Goal: Navigation & Orientation: Find specific page/section

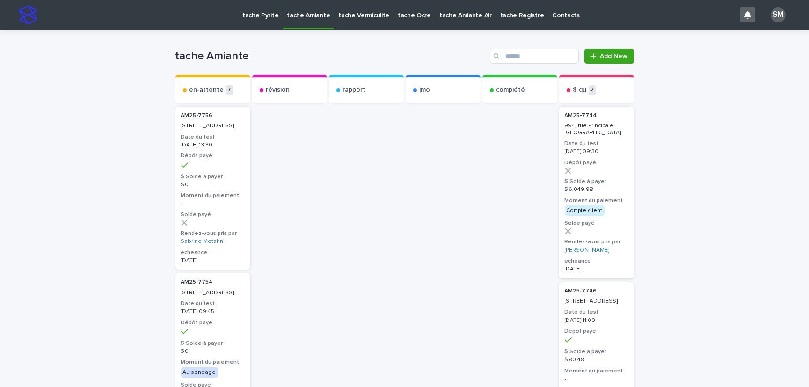
click at [253, 16] on p "tache Pyrite" at bounding box center [260, 10] width 36 height 20
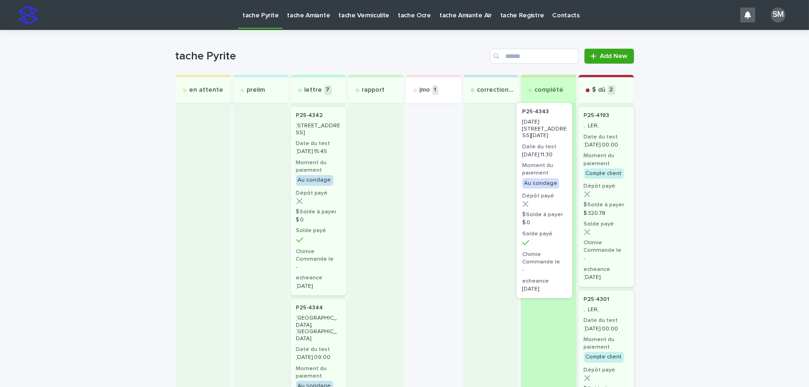
drag, startPoint x: 389, startPoint y: 139, endPoint x: 538, endPoint y: 130, distance: 148.7
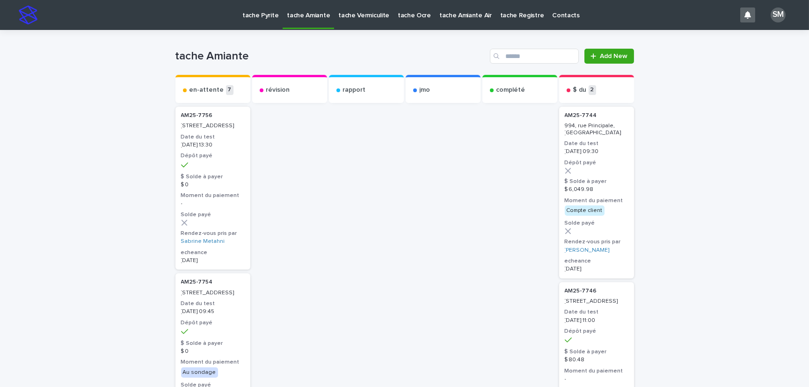
click at [267, 16] on p "tache Pyrite" at bounding box center [260, 10] width 36 height 20
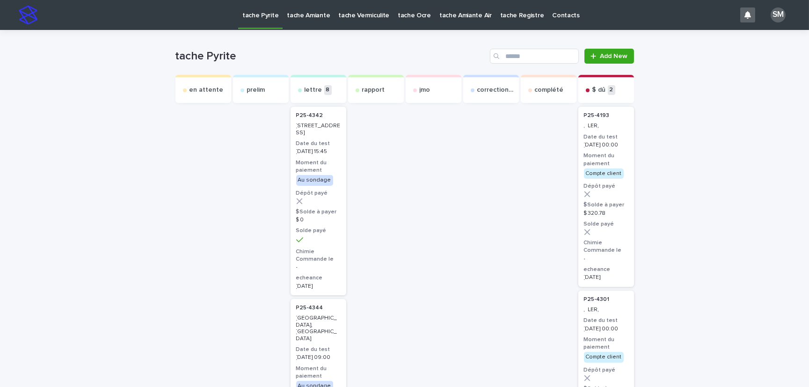
click at [309, 16] on p "tache Amiante" at bounding box center [308, 10] width 43 height 20
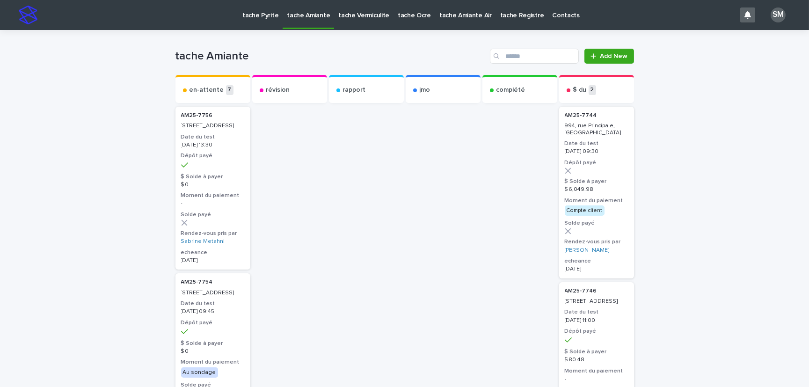
click at [350, 18] on p "tache Vermiculite" at bounding box center [363, 10] width 51 height 20
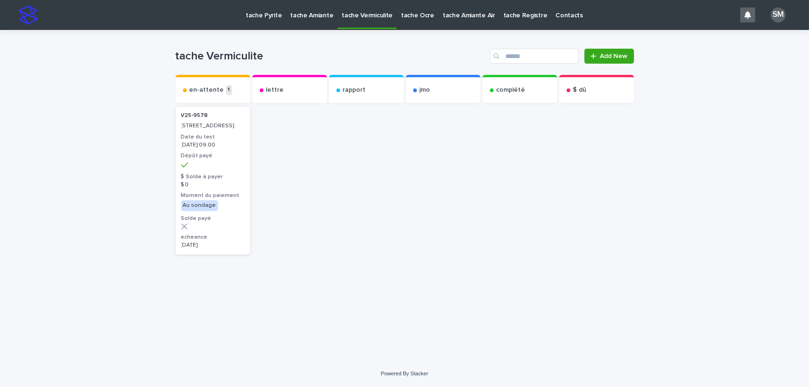
click at [271, 17] on p "tache Pyrite" at bounding box center [264, 10] width 36 height 20
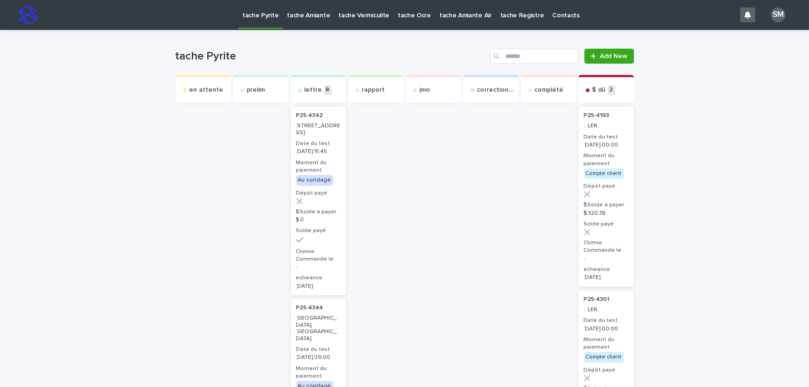
click at [300, 15] on p "tache Amiante" at bounding box center [308, 10] width 43 height 20
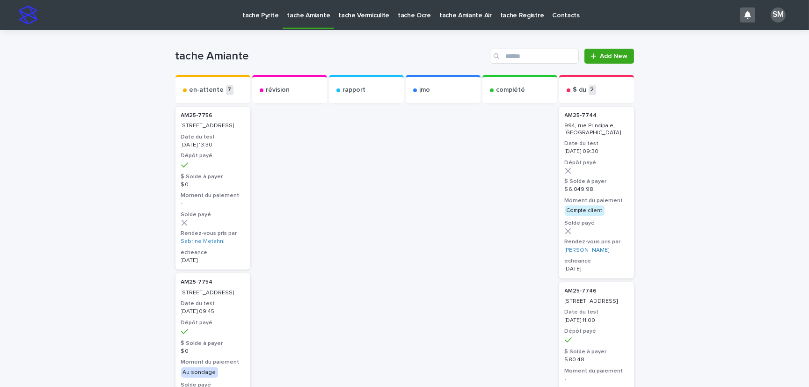
click at [354, 15] on p "tache Vermiculite" at bounding box center [363, 10] width 51 height 20
